Goal: Transaction & Acquisition: Obtain resource

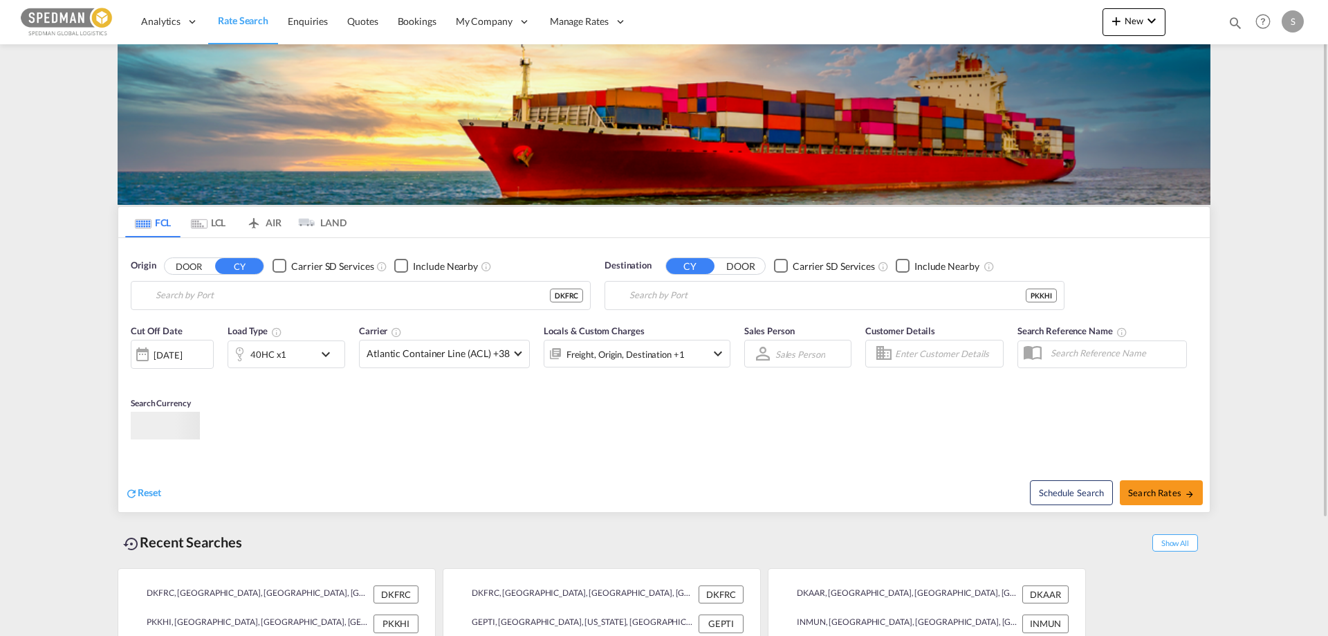
type input "[GEOGRAPHIC_DATA], DKFRC"
type input "[GEOGRAPHIC_DATA], PKKHI"
click at [173, 298] on input "[GEOGRAPHIC_DATA], DKFRC" at bounding box center [370, 295] width 428 height 21
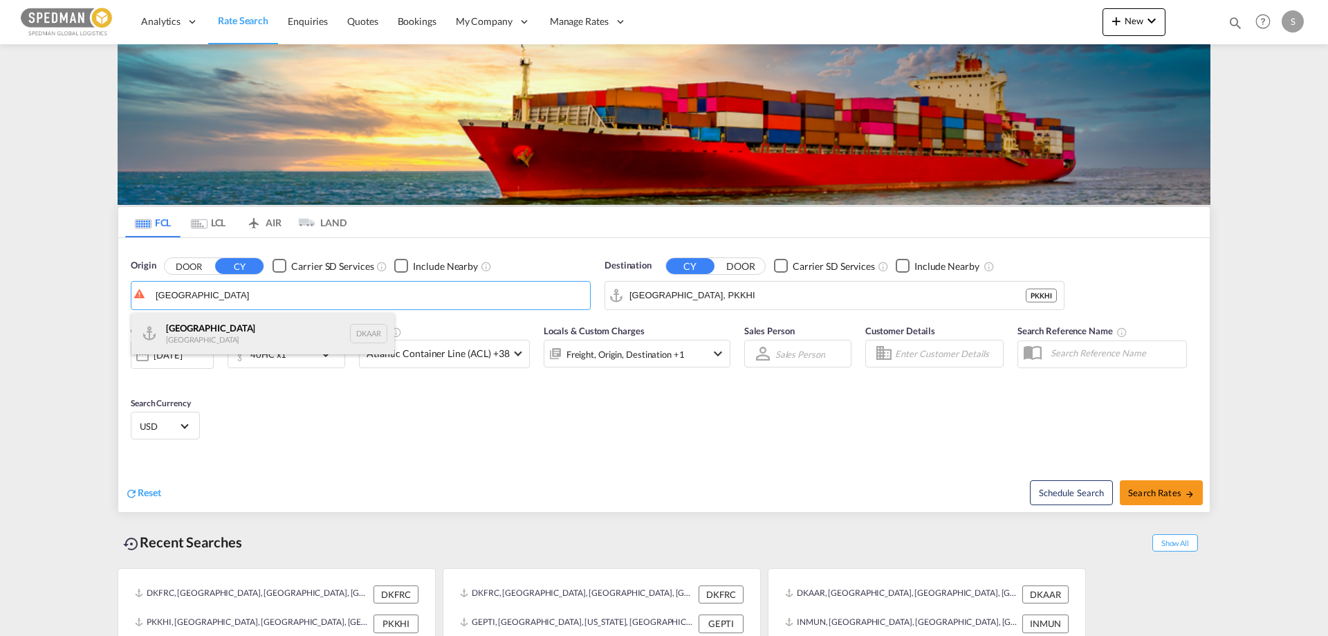
click at [169, 328] on div "Aarhus [GEOGRAPHIC_DATA] DKAAR" at bounding box center [262, 334] width 263 height 42
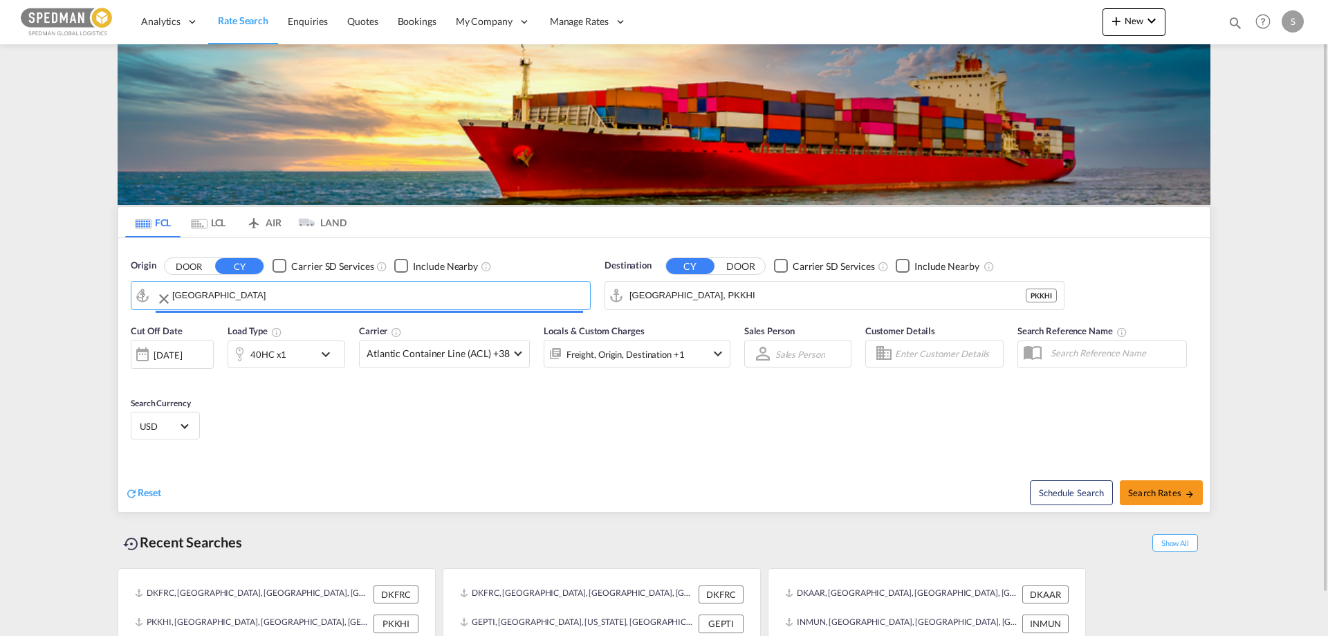
type input "[GEOGRAPHIC_DATA], [GEOGRAPHIC_DATA]"
click at [706, 301] on input "[GEOGRAPHIC_DATA], PKKHI" at bounding box center [844, 295] width 428 height 21
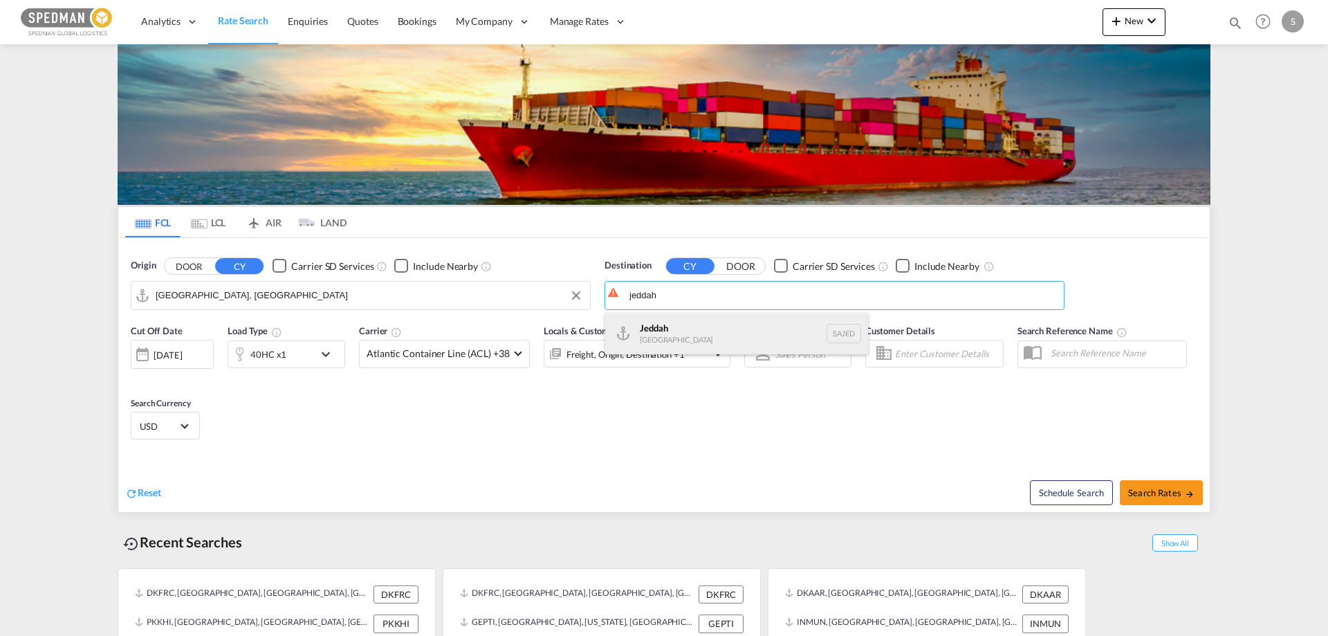
click at [657, 331] on div "Jeddah [GEOGRAPHIC_DATA] SAJED" at bounding box center [736, 334] width 263 height 42
type input "Jeddah, SAJED"
click at [288, 353] on div "40HC x1" at bounding box center [271, 354] width 86 height 28
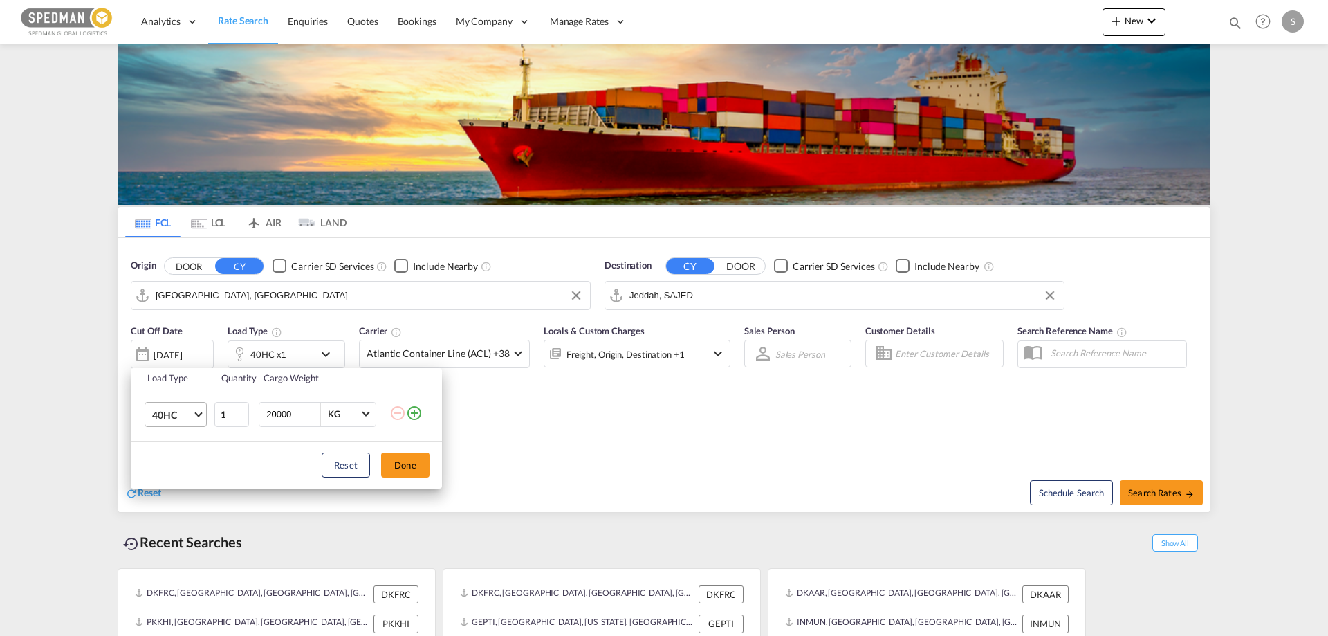
click at [181, 419] on span "40HC" at bounding box center [172, 415] width 40 height 14
click at [162, 350] on div "20GP" at bounding box center [164, 348] width 24 height 14
click at [412, 463] on button "Done" at bounding box center [405, 464] width 48 height 25
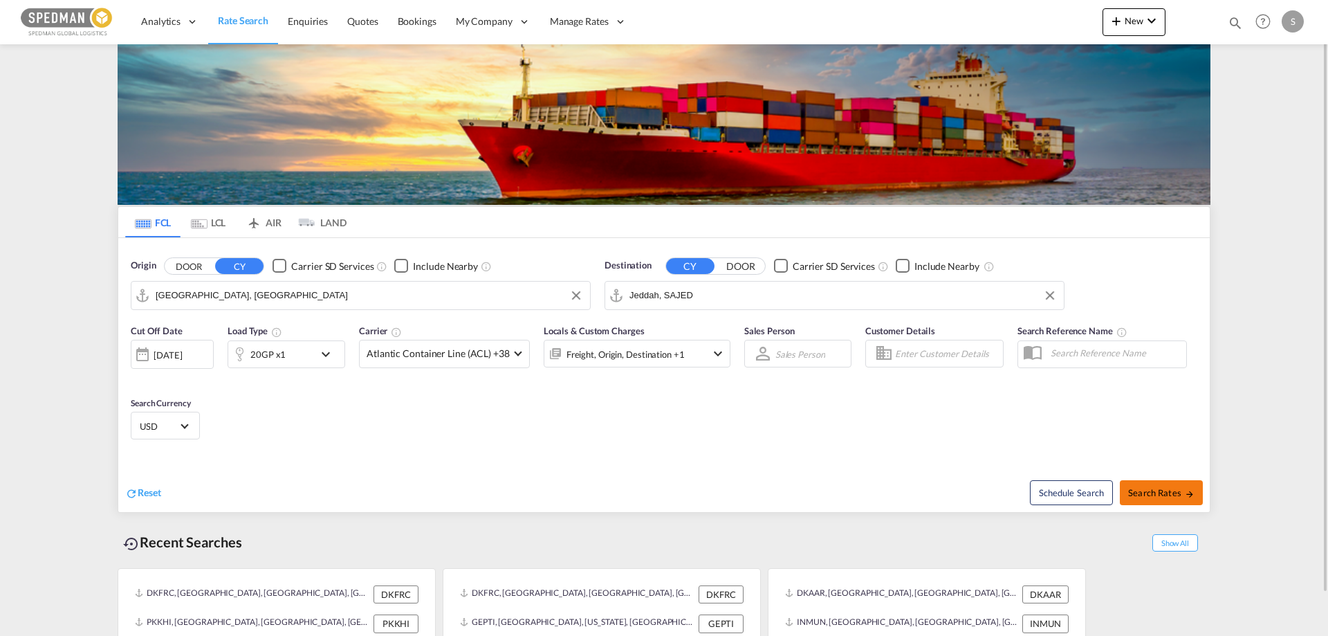
click at [1173, 498] on button "Search Rates" at bounding box center [1161, 492] width 83 height 25
type input "DKAAR to SAJED / [DATE]"
